Goal: Task Accomplishment & Management: Manage account settings

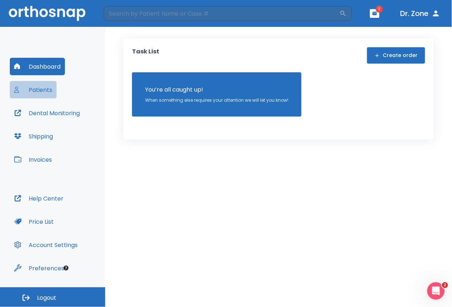
click at [30, 90] on button "Patients" at bounding box center [33, 89] width 47 height 17
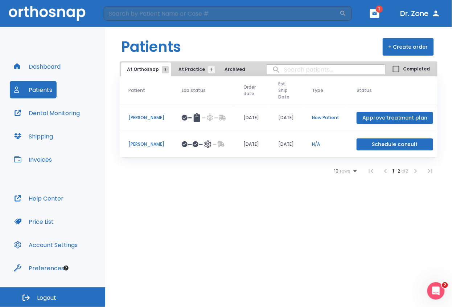
click at [184, 71] on span "At Practice 6" at bounding box center [195, 69] width 33 height 7
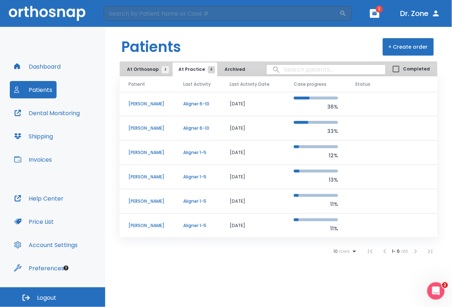
click at [152, 225] on p "[PERSON_NAME]" at bounding box center [146, 225] width 37 height 7
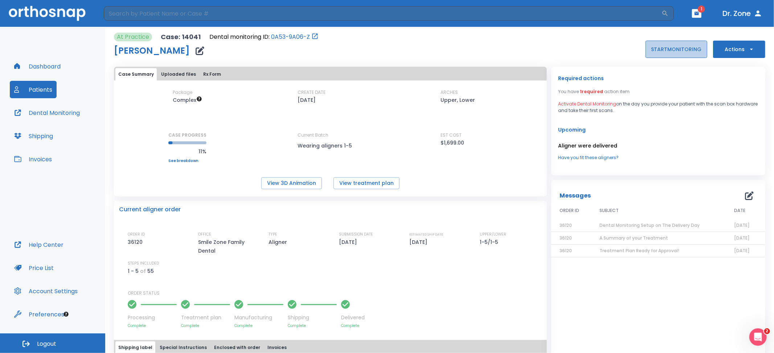
click at [452, 49] on button "START MONITORING" at bounding box center [677, 49] width 62 height 17
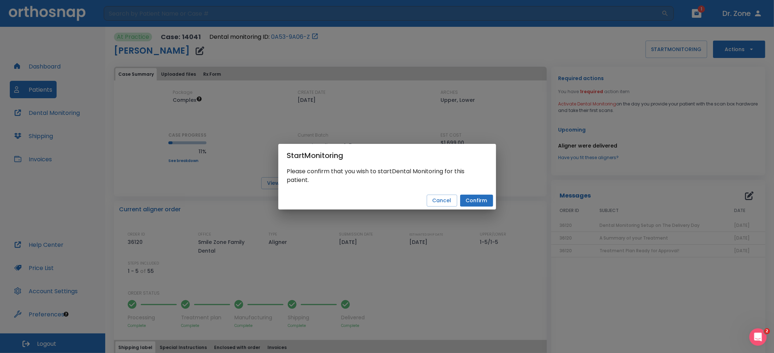
click at [452, 200] on button "Confirm" at bounding box center [476, 201] width 33 height 12
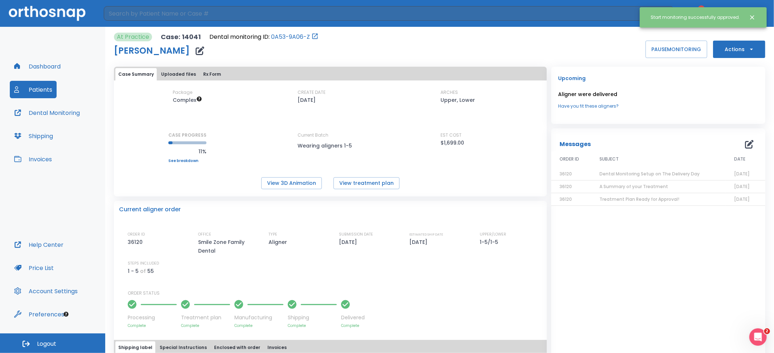
click at [452, 174] on span "Dental Monitoring Setup on The Delivery Day" at bounding box center [650, 174] width 100 height 6
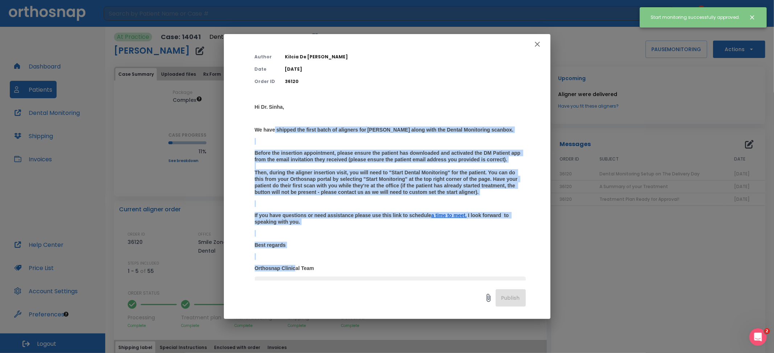
scroll to position [85, 0]
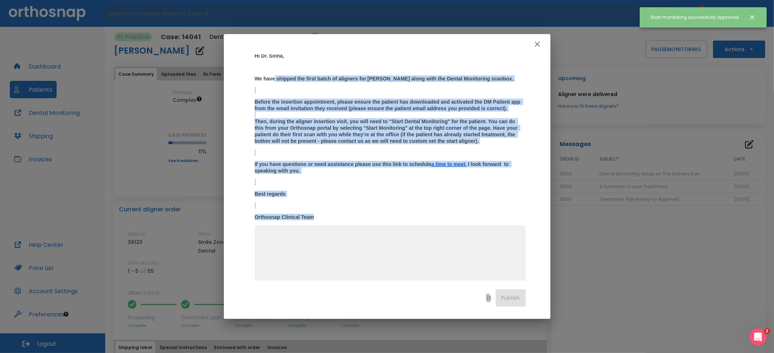
drag, startPoint x: 277, startPoint y: 155, endPoint x: 300, endPoint y: 277, distance: 124.1
click at [300, 277] on div "Dental Monitoring Setup on The Delivery Day Author [PERSON_NAME] Date [DATE] Or…" at bounding box center [387, 167] width 327 height 226
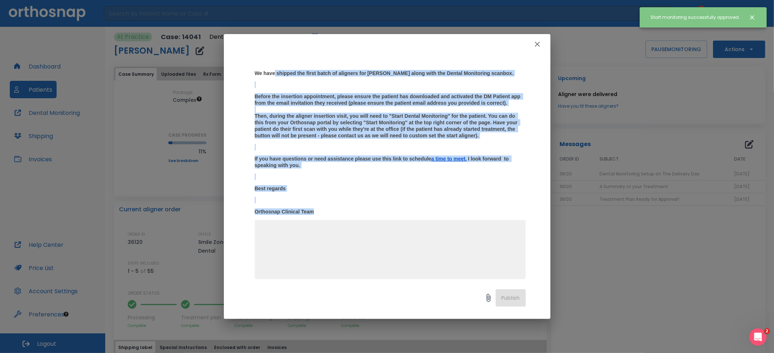
click at [341, 192] on h3 "Best regards" at bounding box center [390, 188] width 271 height 7
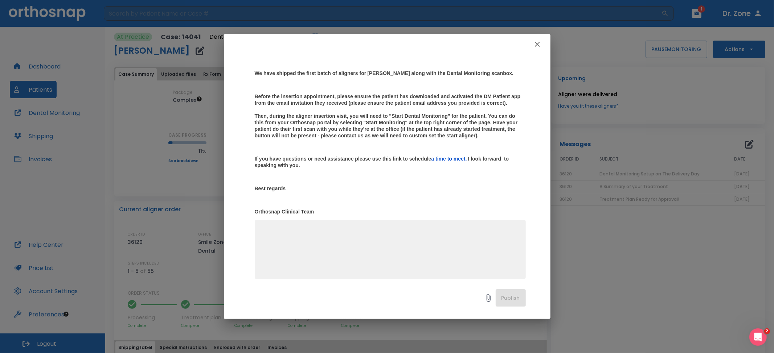
click at [452, 47] on icon "button" at bounding box center [537, 44] width 9 height 9
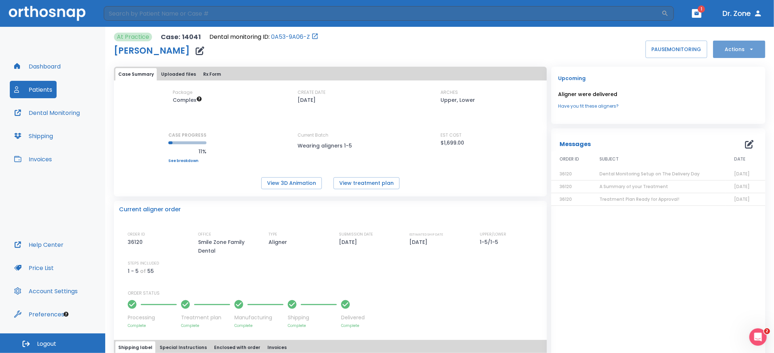
click at [452, 51] on button "Actions" at bounding box center [739, 49] width 52 height 17
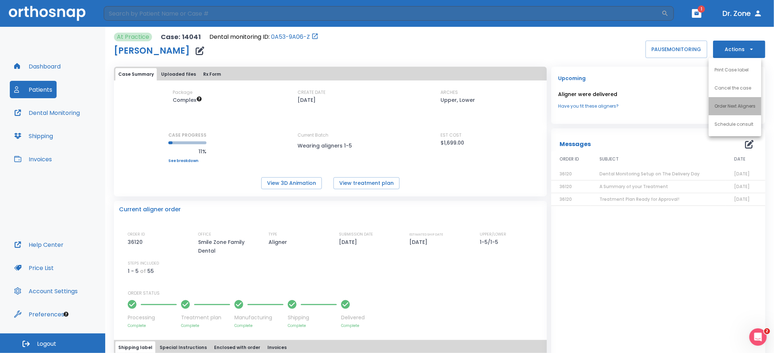
click at [452, 107] on p "Order Next Aligners" at bounding box center [735, 106] width 41 height 7
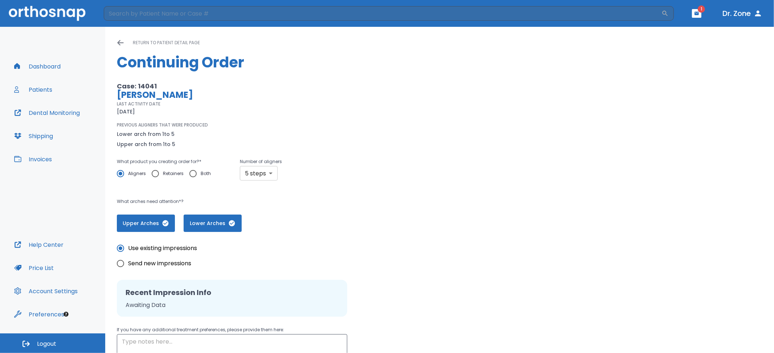
click at [260, 173] on body "​ 1 Dr. Zone Dashboard Patients Dental Monitoring Shipping Invoices Help Center…" at bounding box center [387, 176] width 774 height 353
click at [331, 146] on div at bounding box center [387, 176] width 774 height 353
click at [120, 44] on icon at bounding box center [120, 42] width 7 height 7
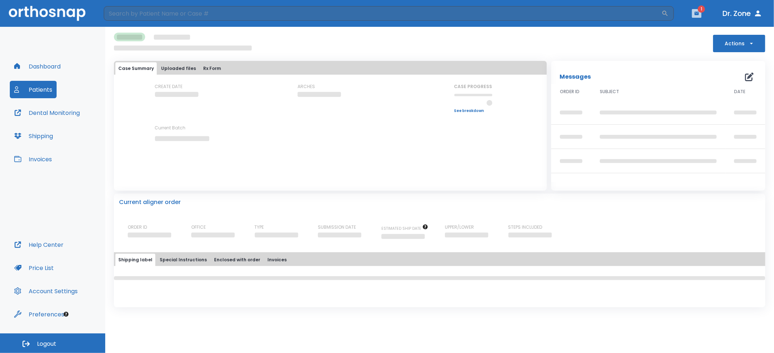
click at [452, 15] on icon "button" at bounding box center [696, 13] width 5 height 5
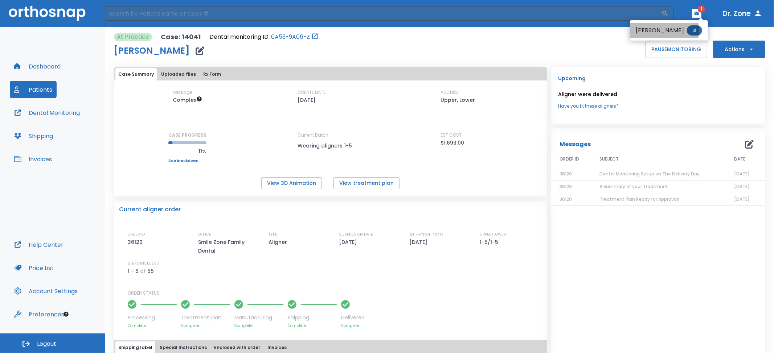
click at [452, 30] on li "Aaryan Borse 4" at bounding box center [669, 30] width 78 height 15
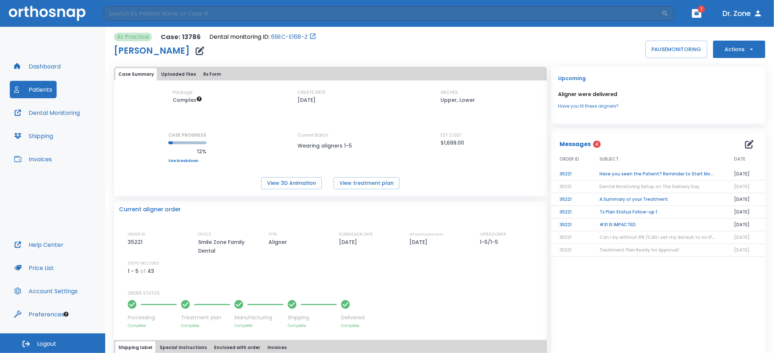
click at [46, 86] on button "Patients" at bounding box center [33, 89] width 47 height 17
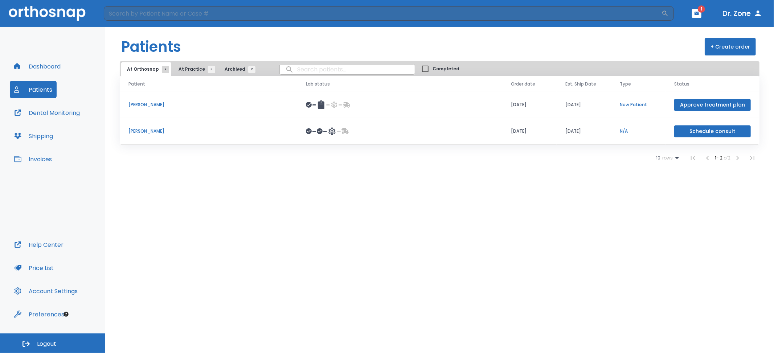
click at [192, 71] on span "At Practice 6" at bounding box center [195, 69] width 33 height 7
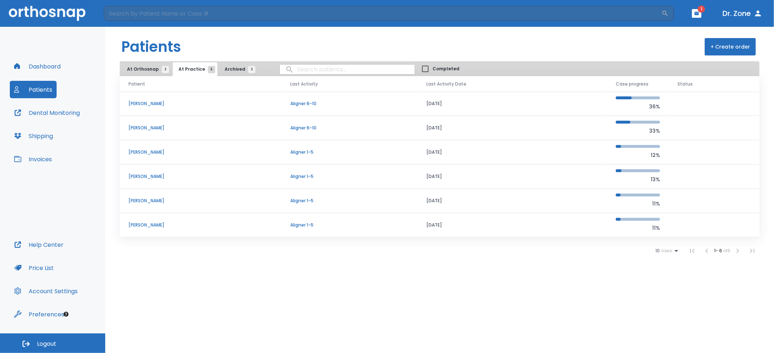
click at [156, 226] on p "[PERSON_NAME]" at bounding box center [200, 225] width 144 height 7
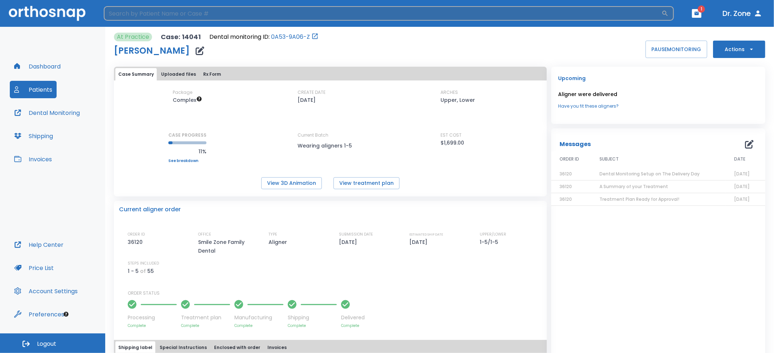
click at [391, 11] on input "search" at bounding box center [383, 13] width 558 height 15
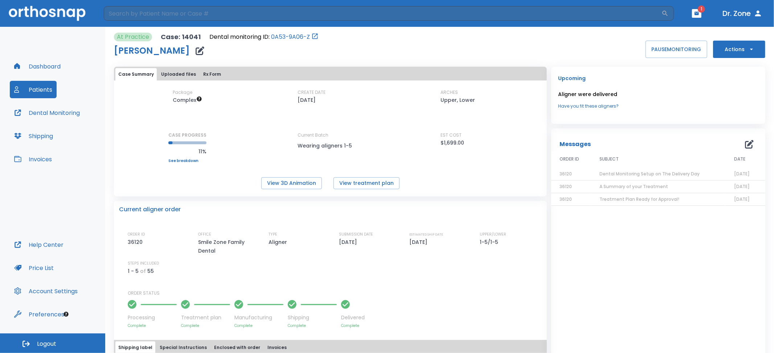
click at [452, 51] on div "At Practice Case: 14041 Dental monitoring ID: 0A53-9A06-Z [PERSON_NAME] PAUSE M…" at bounding box center [439, 45] width 651 height 25
click at [347, 17] on input "search" at bounding box center [383, 13] width 558 height 15
click at [450, 44] on div "At Practice Case: 14041 Dental monitoring ID: 0A53-9A06-Z [PERSON_NAME] PAUSE M…" at bounding box center [439, 45] width 651 height 25
drag, startPoint x: 441, startPoint y: 135, endPoint x: 457, endPoint y: 144, distance: 19.2
click at [452, 144] on div "EST COST $1,699.00" at bounding box center [473, 139] width 65 height 15
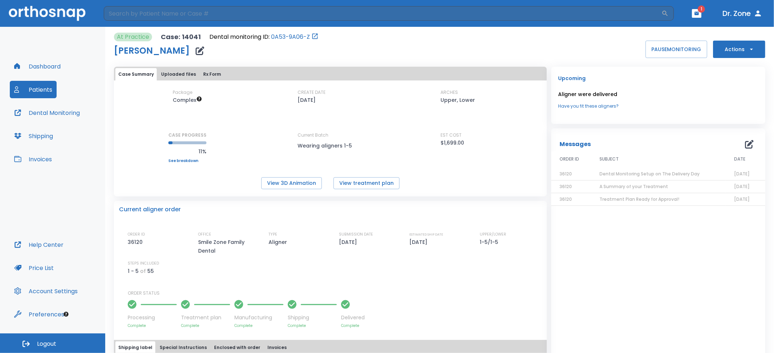
click at [452, 273] on div "Messages ORDER ID SUBJECT DATE 36120 Dental Monitoring Setup on The Delivery Da…" at bounding box center [658, 288] width 214 height 320
click at [452, 49] on icon "button" at bounding box center [751, 49] width 3 height 1
click at [452, 51] on div at bounding box center [387, 176] width 774 height 353
click at [452, 52] on icon "button" at bounding box center [751, 49] width 7 height 7
click at [452, 107] on p "Order Next Aligners" at bounding box center [735, 106] width 41 height 7
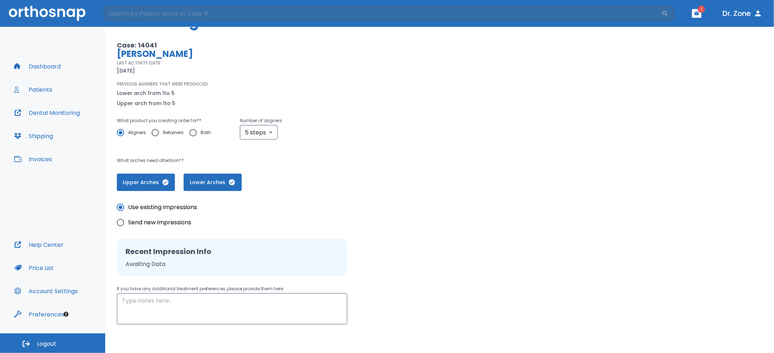
scroll to position [70, 0]
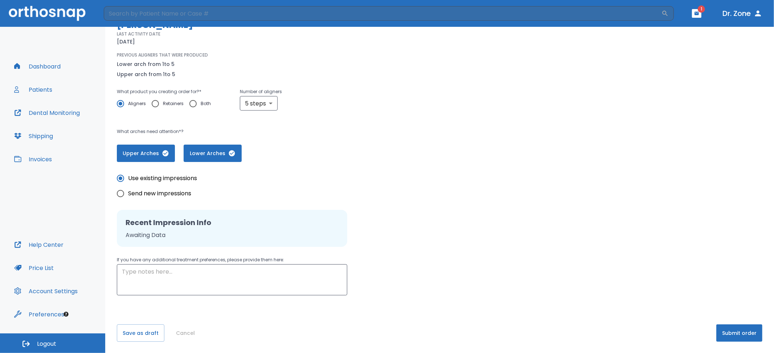
click at [452, 306] on button "Submit order" at bounding box center [739, 333] width 46 height 17
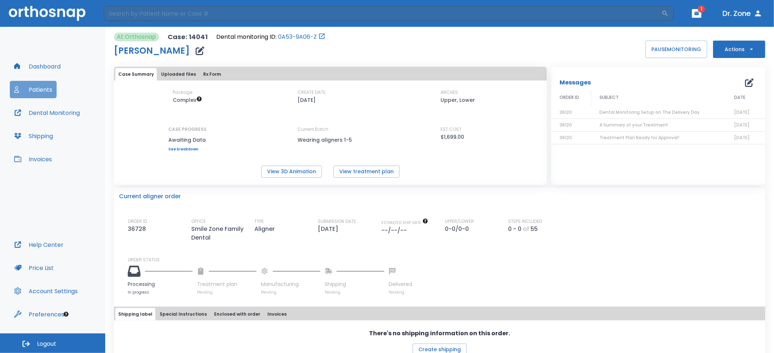
click at [41, 88] on button "Patients" at bounding box center [33, 89] width 47 height 17
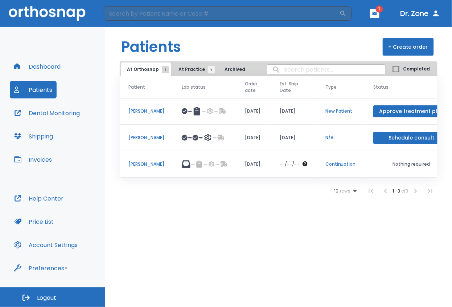
click at [379, 246] on div "Patients + Create order At Orthosnap 3 At Practice 5 Archived 2 Completed Patie…" at bounding box center [278, 167] width 347 height 280
click at [324, 216] on div "Patients + Create order At Orthosnap 3 At Practice 5 Archived 2 Completed Patie…" at bounding box center [278, 167] width 347 height 280
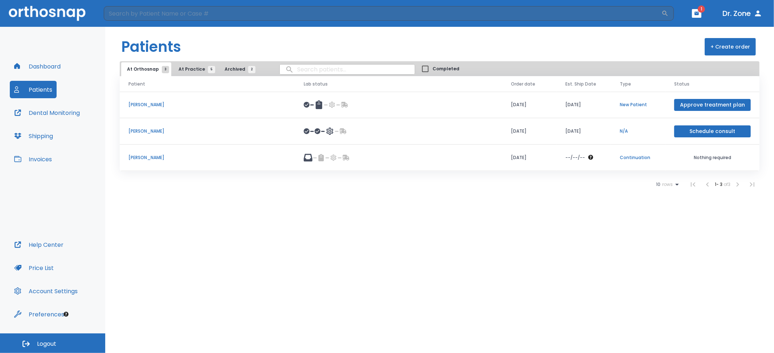
click at [155, 158] on p "[PERSON_NAME]" at bounding box center [207, 158] width 158 height 7
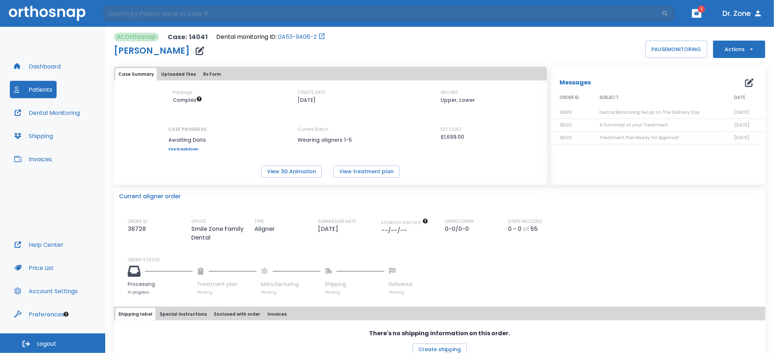
click at [452, 48] on button "Actions" at bounding box center [739, 49] width 52 height 17
click at [452, 229] on div at bounding box center [387, 176] width 774 height 353
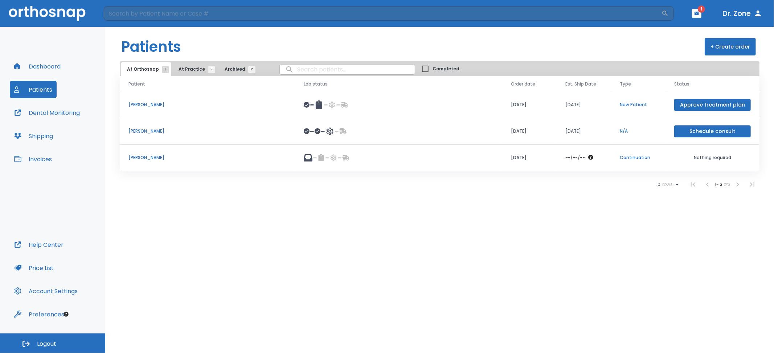
click at [452, 157] on p "Continuation" at bounding box center [638, 158] width 37 height 7
